Goal: Find specific page/section: Find specific page/section

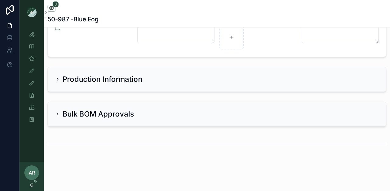
scroll to position [1325, 0]
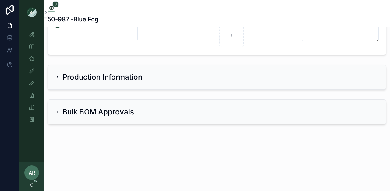
click at [149, 71] on div "Production Information" at bounding box center [217, 77] width 338 height 24
click at [133, 77] on h2 "Production Information" at bounding box center [102, 77] width 80 height 10
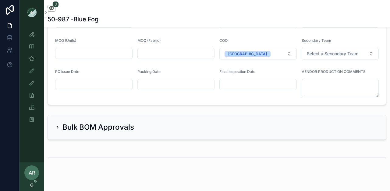
scroll to position [1460, 0]
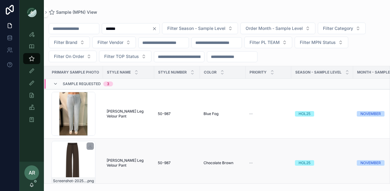
scroll to position [4, 0]
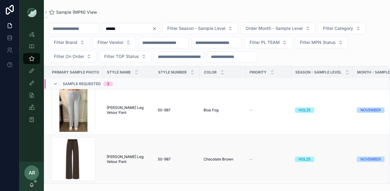
click at [113, 158] on span "[PERSON_NAME] Leg Velour Pant" at bounding box center [129, 159] width 44 height 10
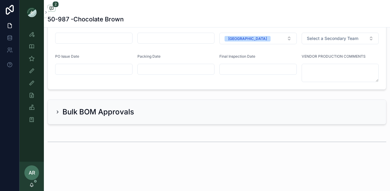
scroll to position [1317, 0]
click at [91, 118] on div "Bulk BOM Approvals" at bounding box center [217, 112] width 338 height 24
click at [61, 113] on div "Bulk BOM Approvals" at bounding box center [94, 112] width 79 height 10
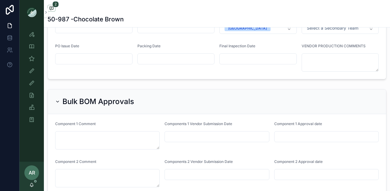
click at [58, 102] on icon "scrollable content" at bounding box center [57, 101] width 2 height 1
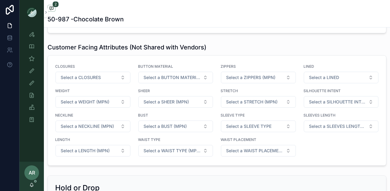
scroll to position [466, 0]
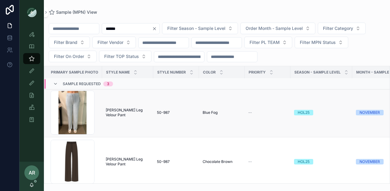
scroll to position [0, 1]
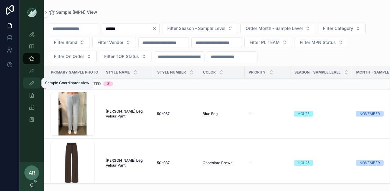
click at [34, 81] on icon "scrollable content" at bounding box center [32, 83] width 6 height 6
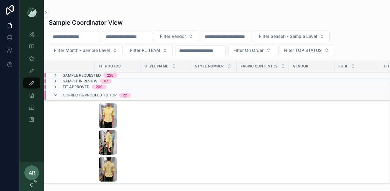
click at [127, 36] on input "scrollable content" at bounding box center [127, 36] width 50 height 9
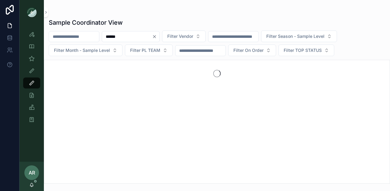
type input "******"
